Goal: Transaction & Acquisition: Obtain resource

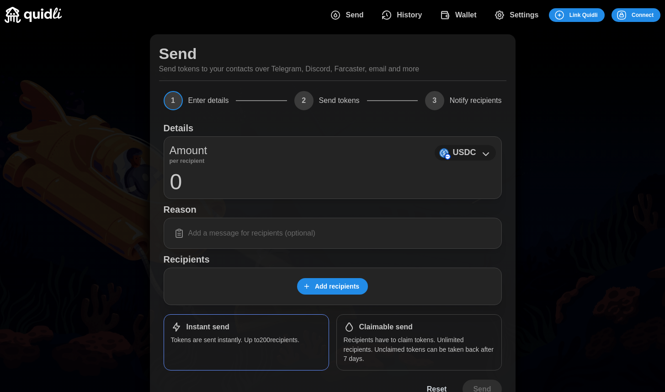
click at [486, 154] on icon at bounding box center [485, 154] width 11 height 11
click at [470, 149] on p "USDC" at bounding box center [463, 152] width 23 height 13
click at [621, 15] on icon "dots" at bounding box center [621, 15] width 11 height 11
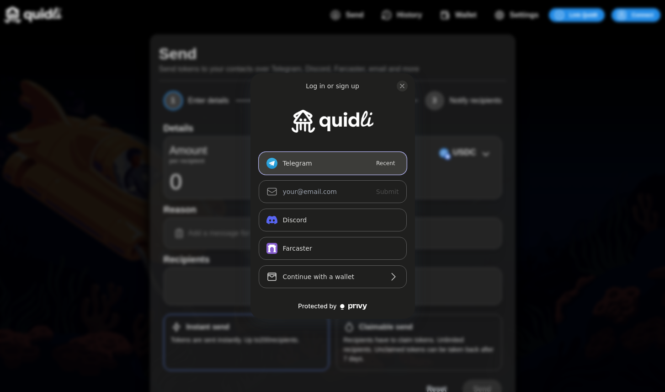
click at [352, 166] on button "Telegram_logo Telegram Recent" at bounding box center [333, 163] width 148 height 23
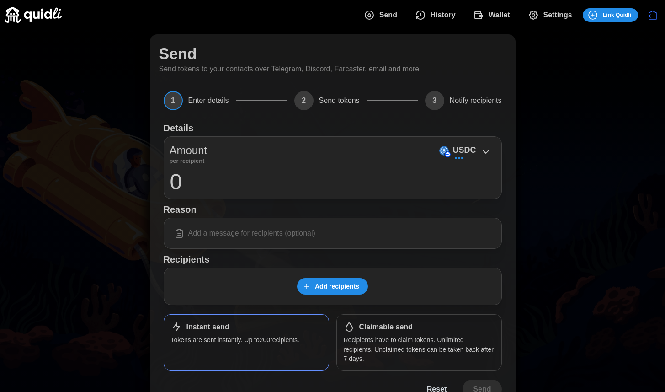
click at [492, 18] on span "Wallet" at bounding box center [498, 15] width 21 height 18
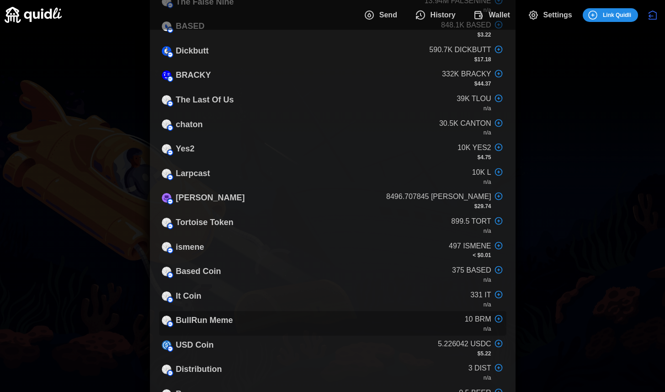
scroll to position [196, 0]
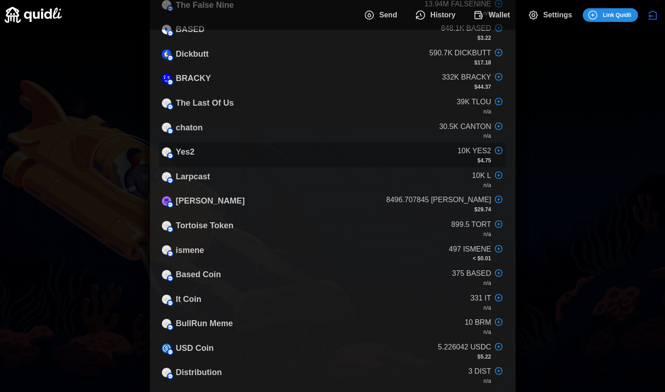
click at [324, 145] on div "Yes2 10K YES2 $4.75" at bounding box center [332, 155] width 347 height 25
click at [321, 157] on div "Yes2 10K YES2 $4.75" at bounding box center [332, 155] width 347 height 25
click at [182, 152] on p "Yes2" at bounding box center [185, 151] width 19 height 13
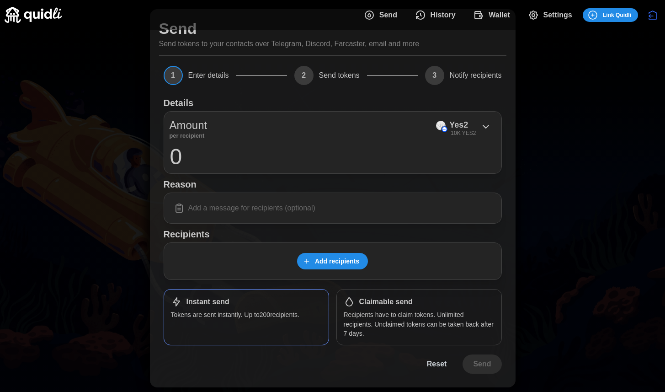
scroll to position [25, 0]
click at [273, 161] on input "0" at bounding box center [333, 156] width 326 height 23
type input "1000"
click at [327, 257] on span "Add recipients" at bounding box center [337, 261] width 44 height 16
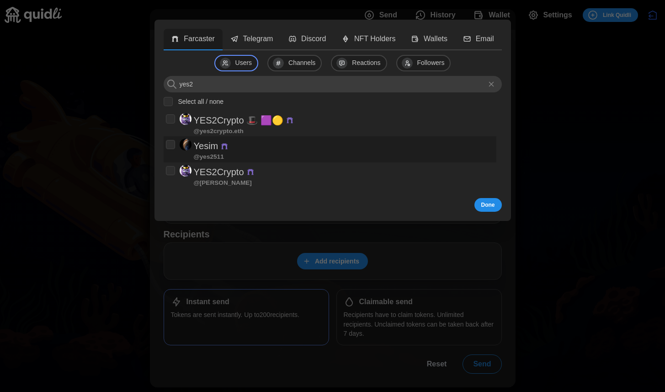
type input "yes2"
click at [214, 116] on p "YES2Crypto 🎩 🟪🟡" at bounding box center [239, 120] width 90 height 15
checkbox input "true"
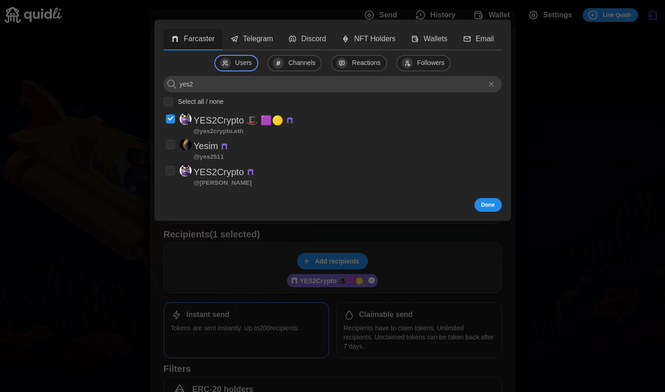
click at [491, 201] on span "Done" at bounding box center [488, 204] width 14 height 13
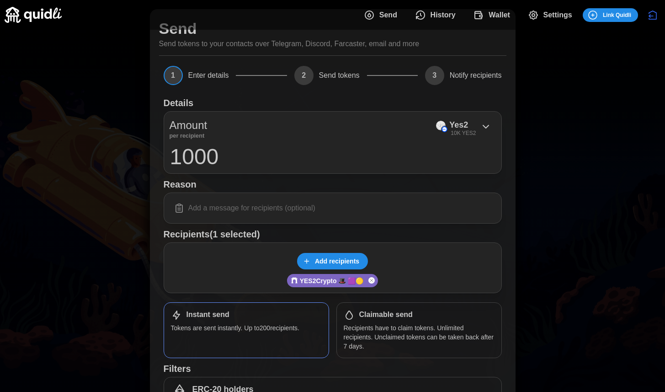
click at [350, 258] on span "Add recipients" at bounding box center [337, 261] width 44 height 16
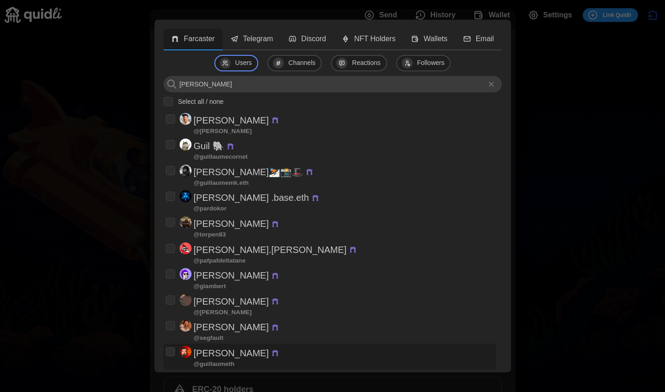
type input "[PERSON_NAME]"
click at [271, 355] on div "[PERSON_NAME] @ guillaumeth" at bounding box center [330, 355] width 328 height 21
checkbox input "true"
click at [299, 86] on input "[PERSON_NAME]" at bounding box center [333, 84] width 338 height 16
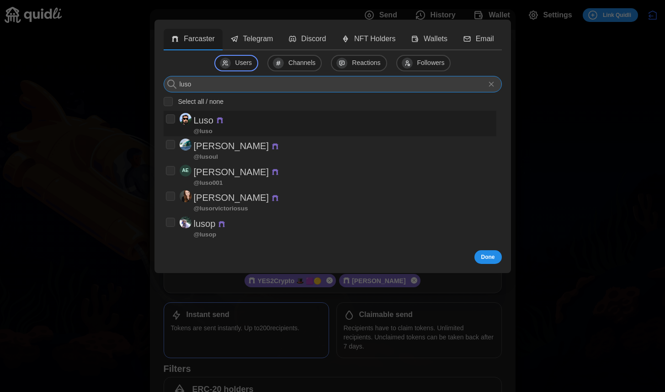
type input "luso"
click at [202, 123] on p "Luso" at bounding box center [204, 120] width 20 height 15
checkbox input "true"
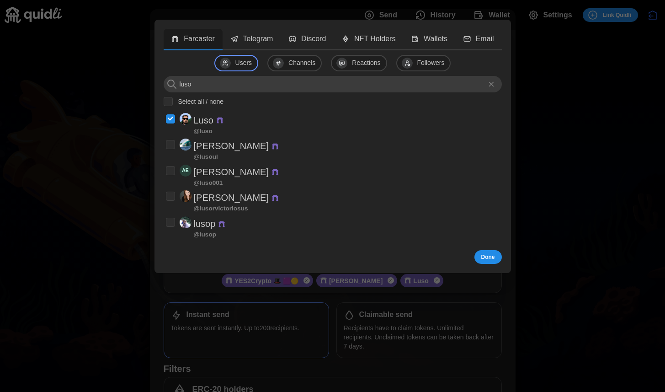
click at [494, 255] on span "Done" at bounding box center [488, 256] width 14 height 13
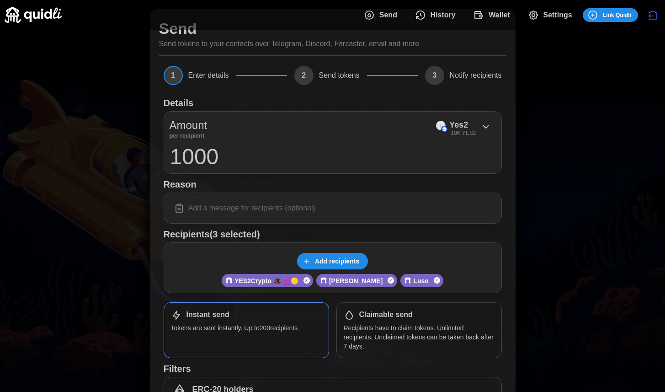
click at [373, 209] on input at bounding box center [333, 207] width 326 height 19
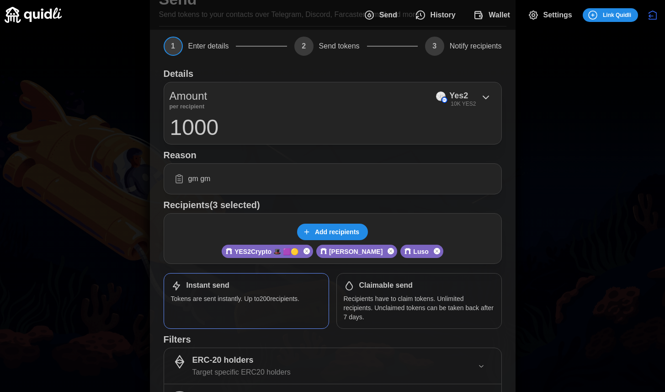
scroll to position [129, 0]
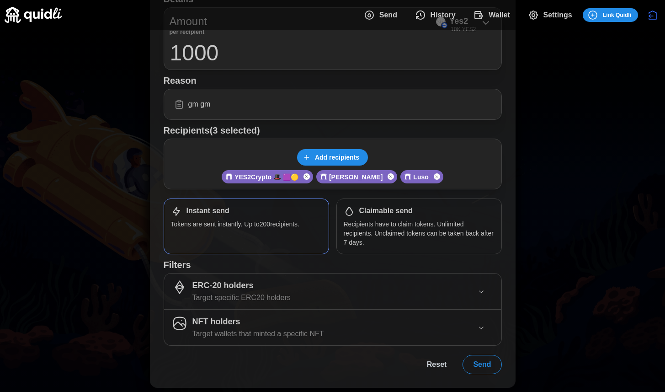
type input "gm gm"
click at [481, 361] on span "Send" at bounding box center [482, 364] width 18 height 18
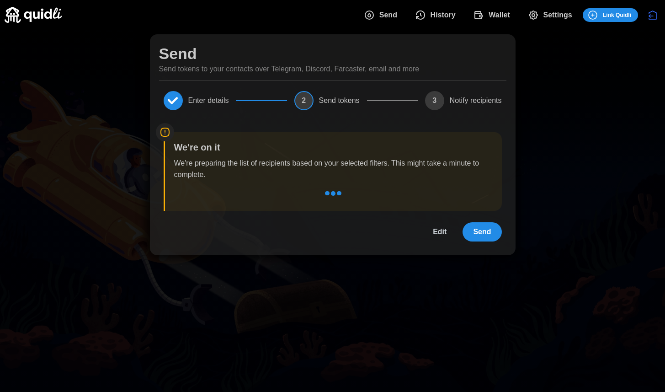
scroll to position [0, 0]
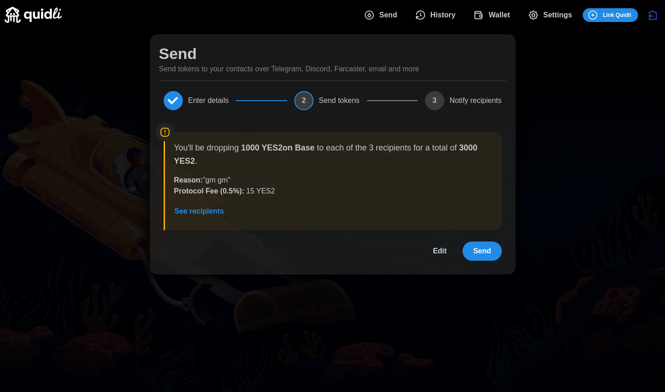
click at [487, 249] on span "Send" at bounding box center [482, 251] width 18 height 18
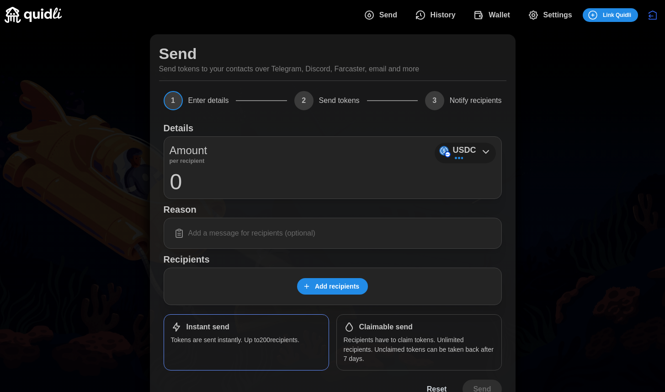
click at [475, 147] on p "USDC" at bounding box center [463, 149] width 23 height 13
click at [472, 150] on p "USDC" at bounding box center [463, 149] width 23 height 13
click at [472, 150] on div "USDC 5.226042 USDC" at bounding box center [455, 152] width 41 height 19
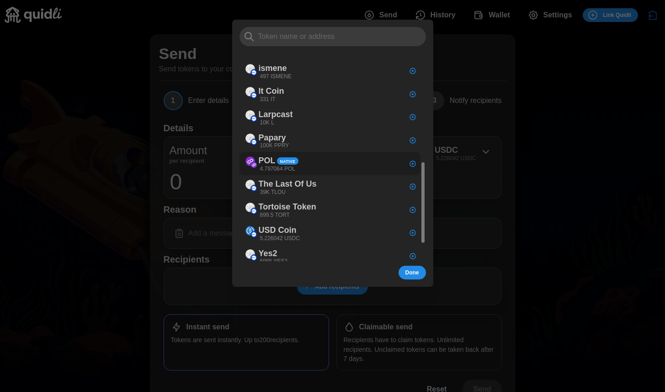
scroll to position [318, 0]
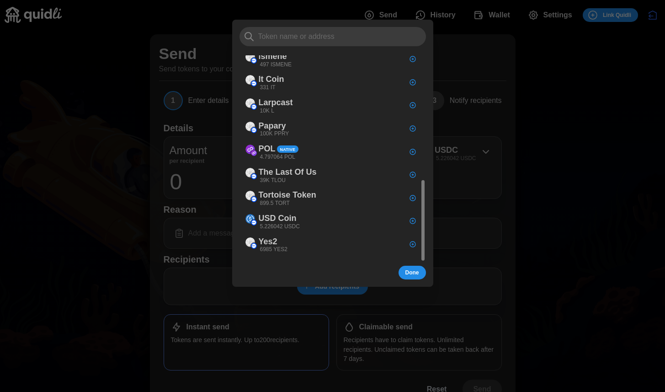
click at [515, 92] on div at bounding box center [332, 196] width 665 height 392
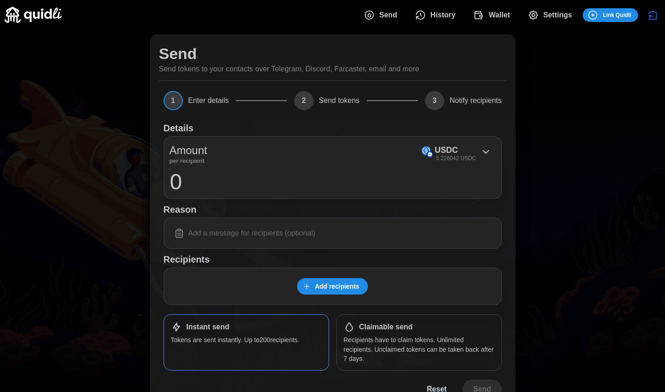
click at [499, 16] on span "Wallet" at bounding box center [498, 15] width 21 height 18
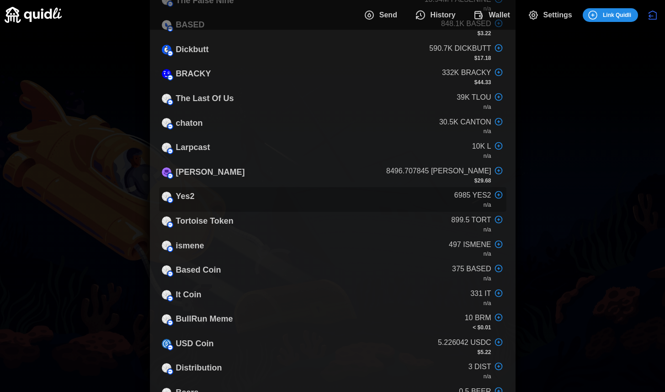
click at [188, 197] on p "Yes2" at bounding box center [185, 196] width 19 height 13
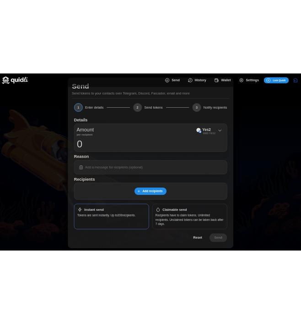
scroll to position [25, 0]
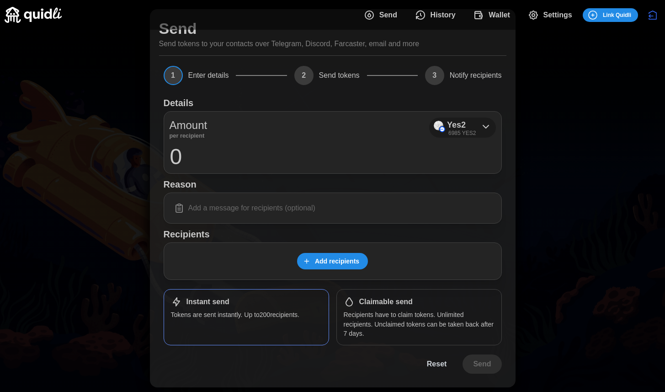
click at [476, 125] on div "Yes2 6985 YES2" at bounding box center [462, 127] width 67 height 21
click at [363, 149] on input "0" at bounding box center [333, 156] width 326 height 23
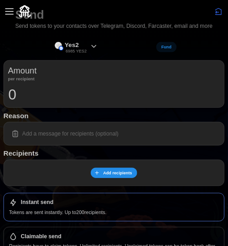
scroll to position [0, 0]
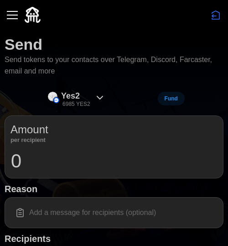
click at [100, 102] on icon at bounding box center [100, 97] width 11 height 11
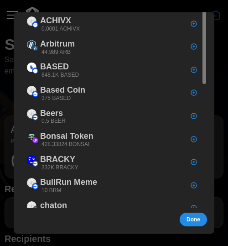
click at [195, 220] on span "Done" at bounding box center [194, 219] width 14 height 13
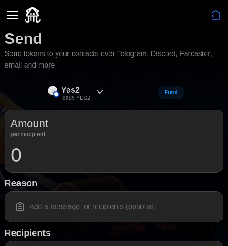
scroll to position [4, 0]
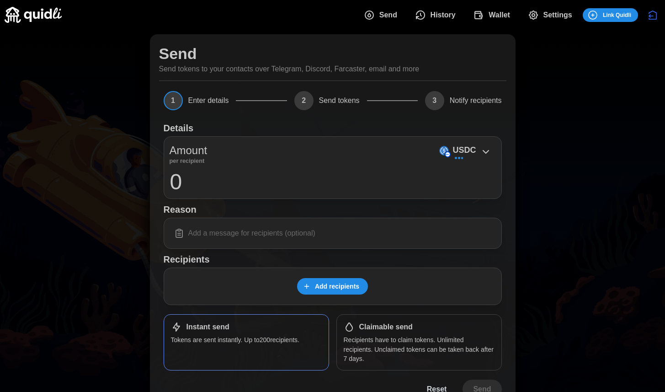
click at [443, 19] on span "History" at bounding box center [442, 15] width 25 height 18
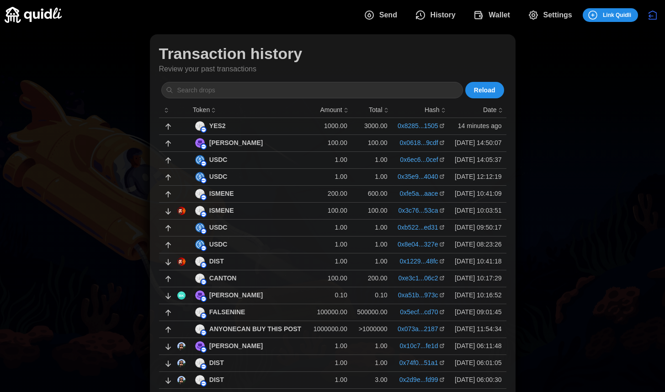
click at [271, 123] on div "YES2" at bounding box center [249, 126] width 108 height 10
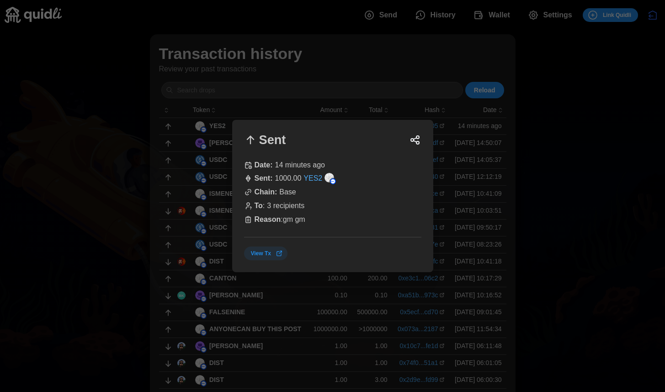
click at [274, 203] on div "To : 3 recipients" at bounding box center [332, 205] width 177 height 11
click at [600, 138] on div at bounding box center [332, 196] width 665 height 392
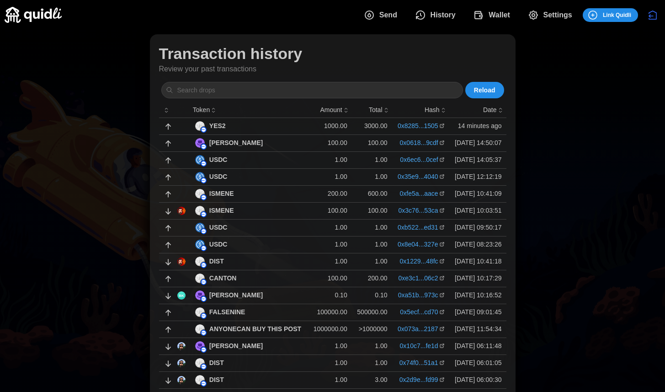
click at [255, 120] on td "YES2" at bounding box center [249, 125] width 117 height 17
click at [264, 143] on div "DEGEN" at bounding box center [249, 143] width 108 height 10
click at [269, 126] on div "YES2" at bounding box center [249, 126] width 108 height 10
